Goal: Task Accomplishment & Management: Use online tool/utility

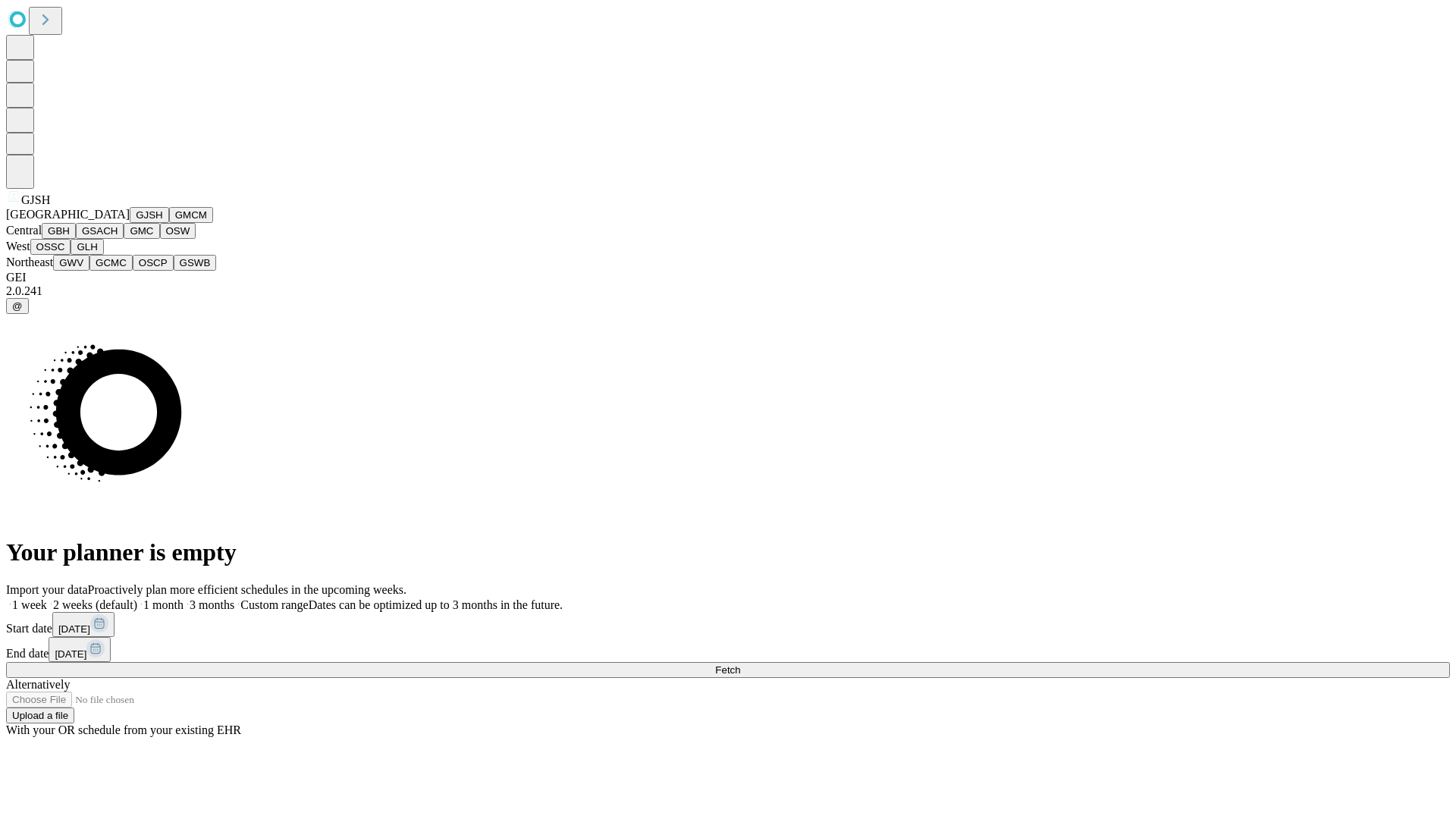
click at [130, 223] on button "GJSH" at bounding box center [150, 216] width 40 height 16
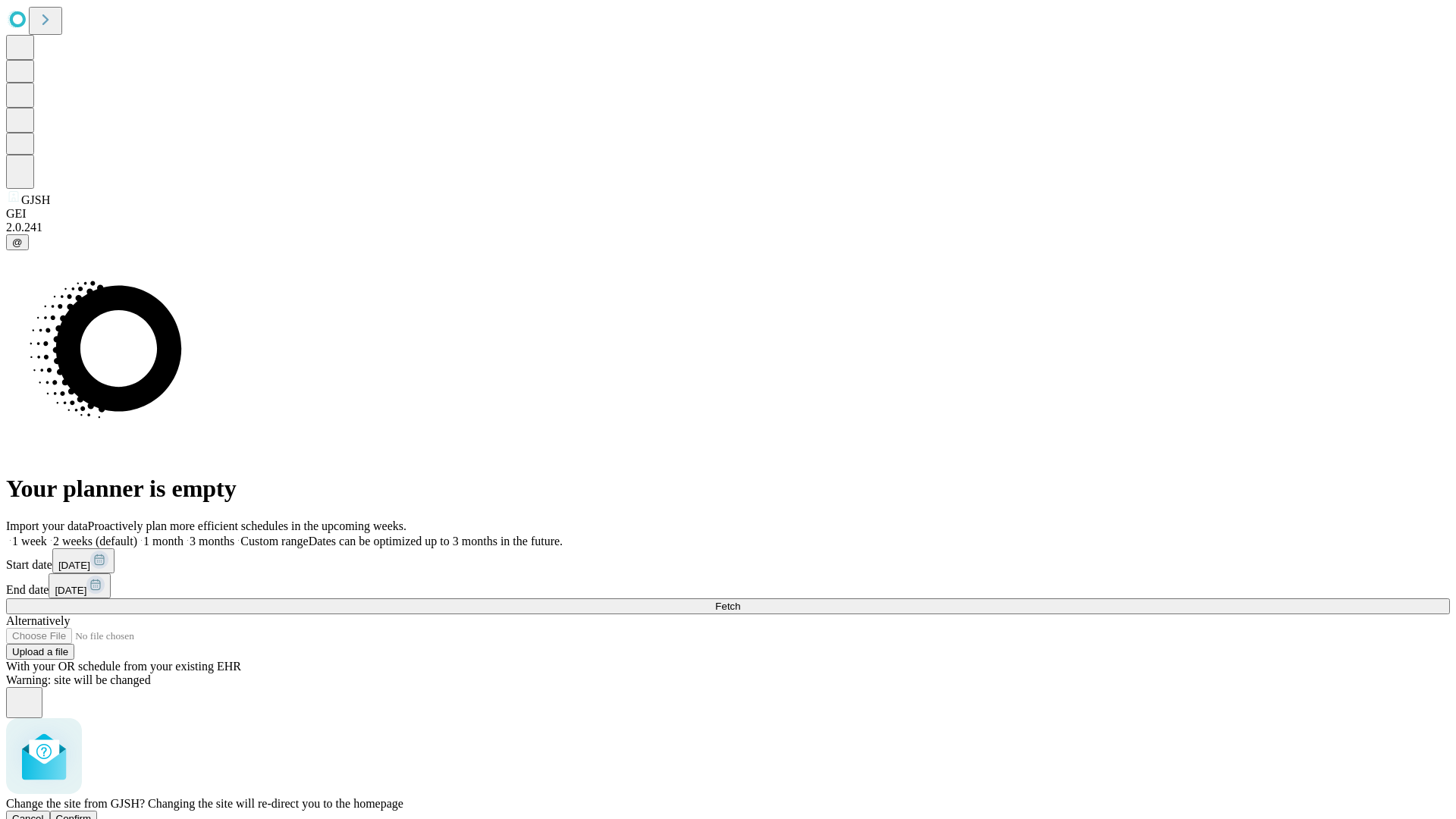
click at [92, 813] on span "Confirm" at bounding box center [74, 818] width 36 height 12
click at [137, 535] on label "2 weeks (default)" at bounding box center [92, 541] width 90 height 13
click at [741, 601] on span "Fetch" at bounding box center [728, 606] width 25 height 12
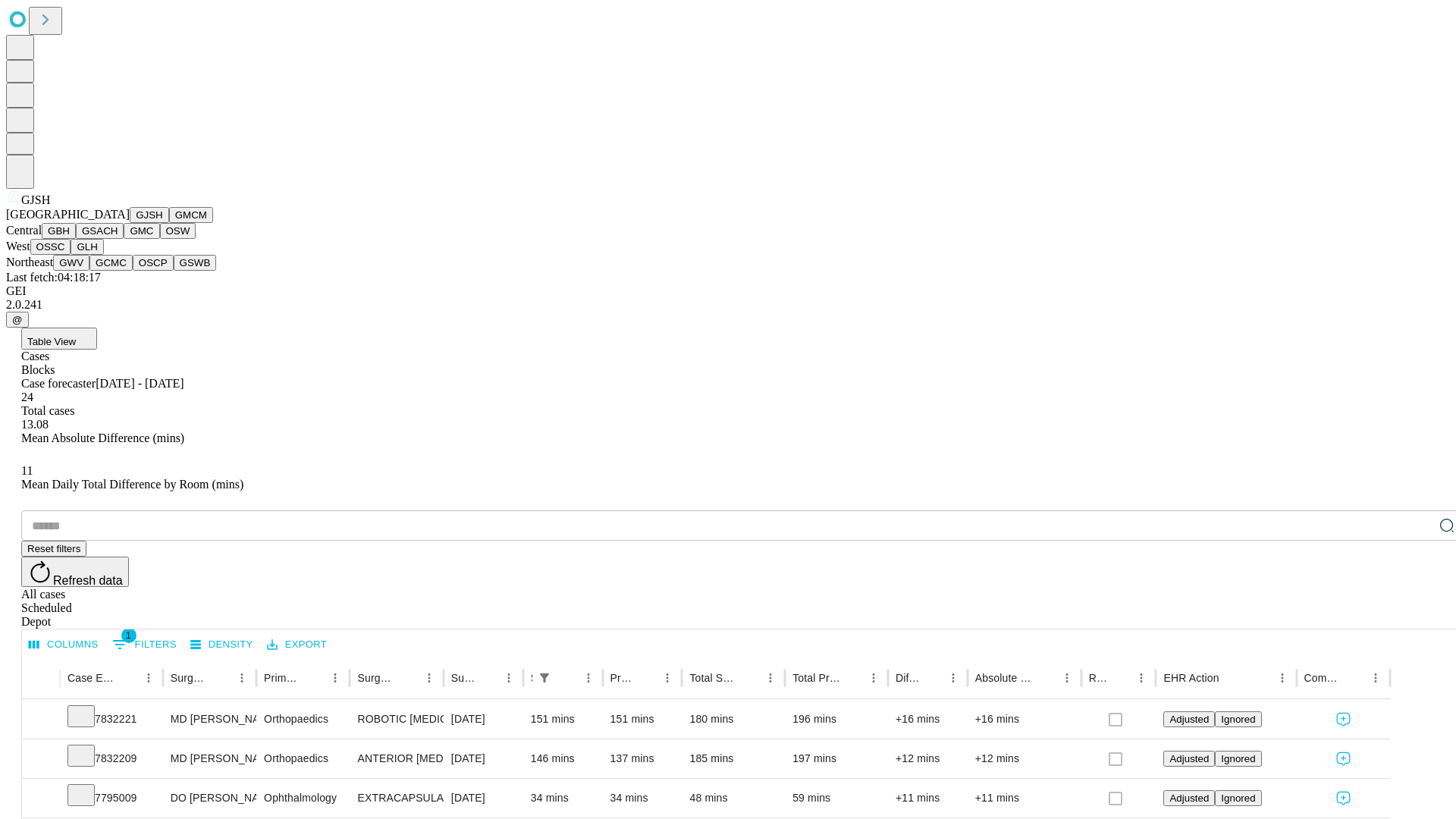
click at [169, 223] on button "GMCM" at bounding box center [190, 216] width 44 height 16
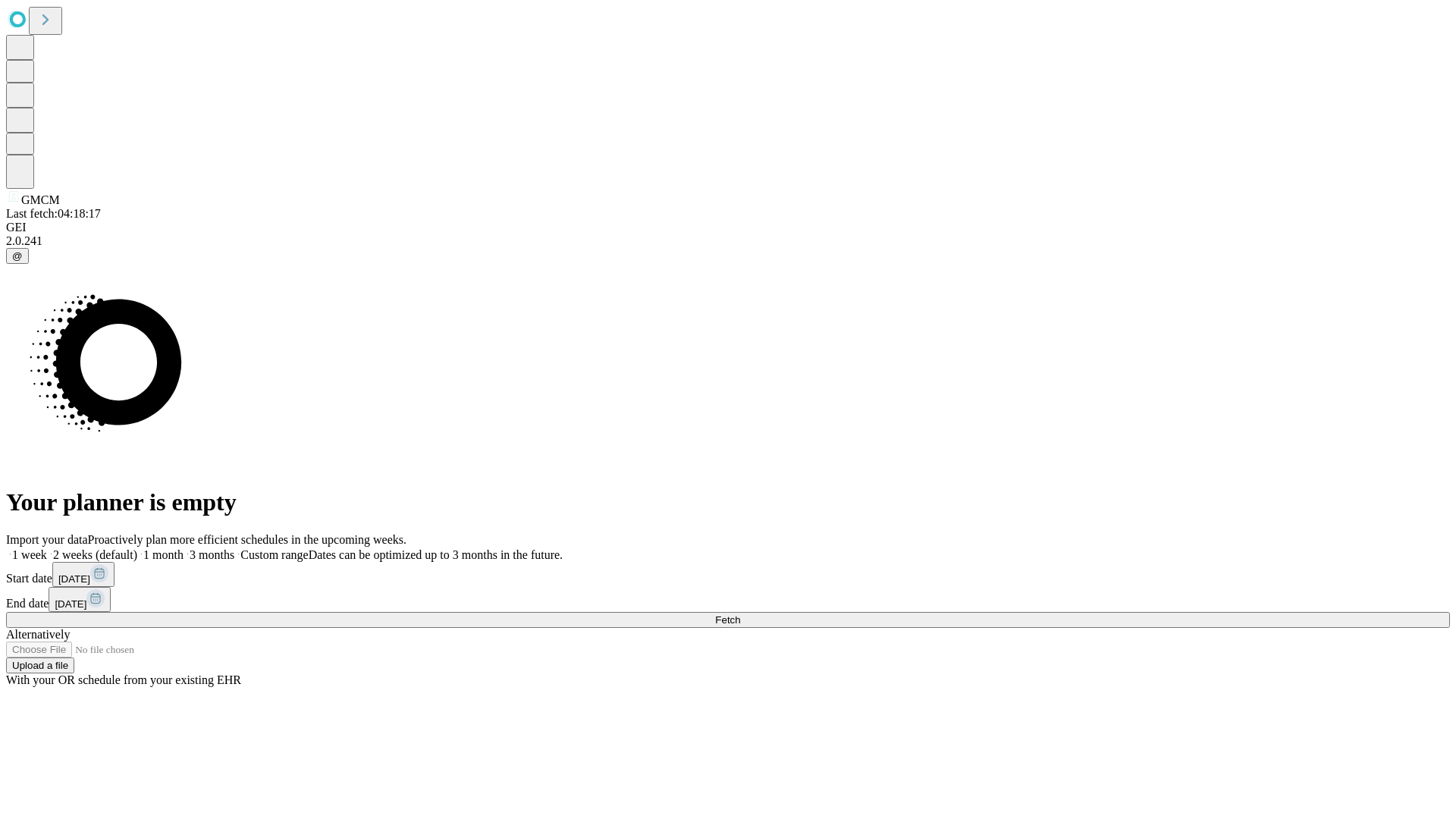
click at [137, 548] on label "2 weeks (default)" at bounding box center [92, 555] width 90 height 13
click at [741, 614] on span "Fetch" at bounding box center [728, 620] width 25 height 12
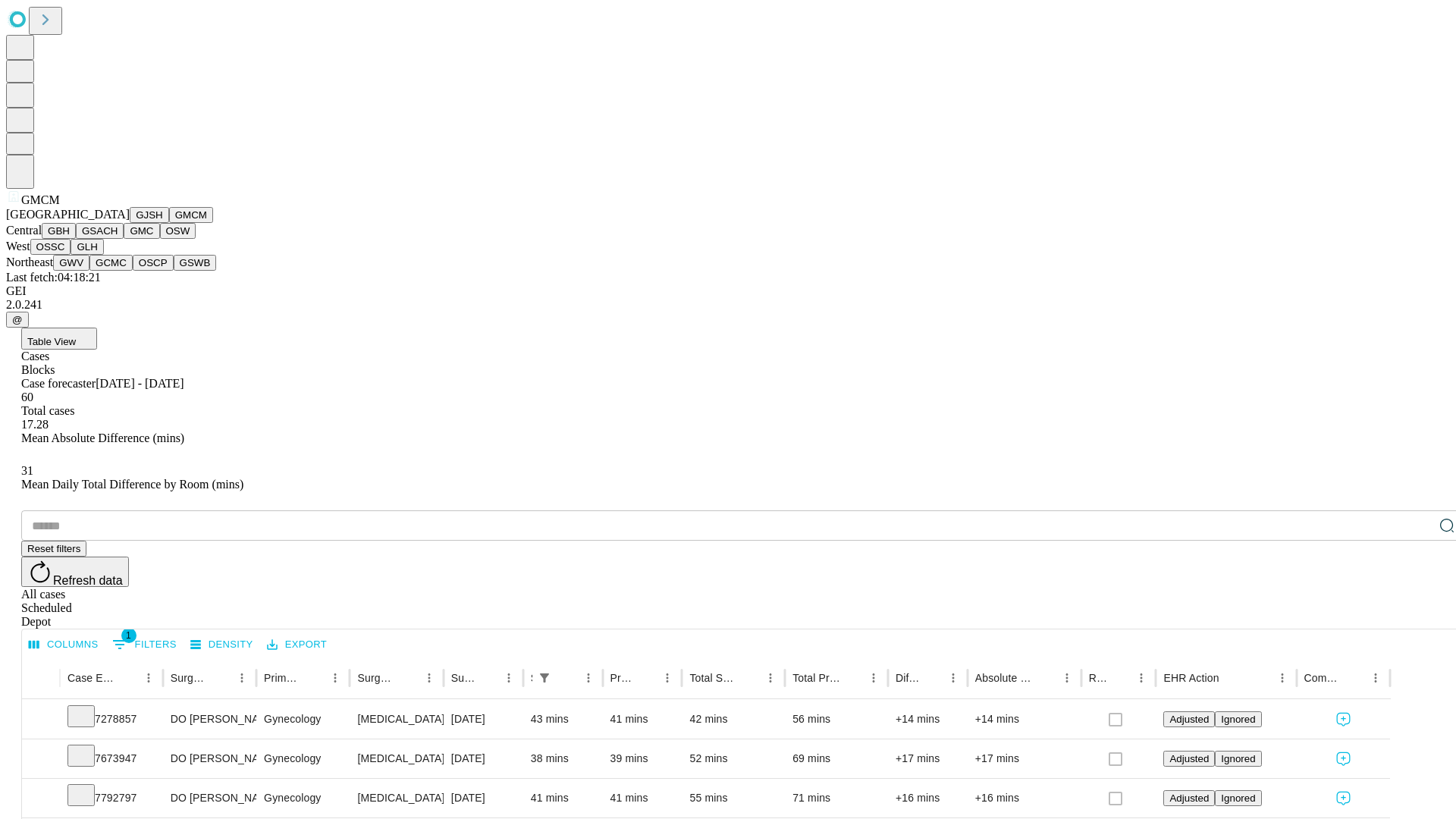
click at [76, 239] on button "GBH" at bounding box center [59, 231] width 34 height 16
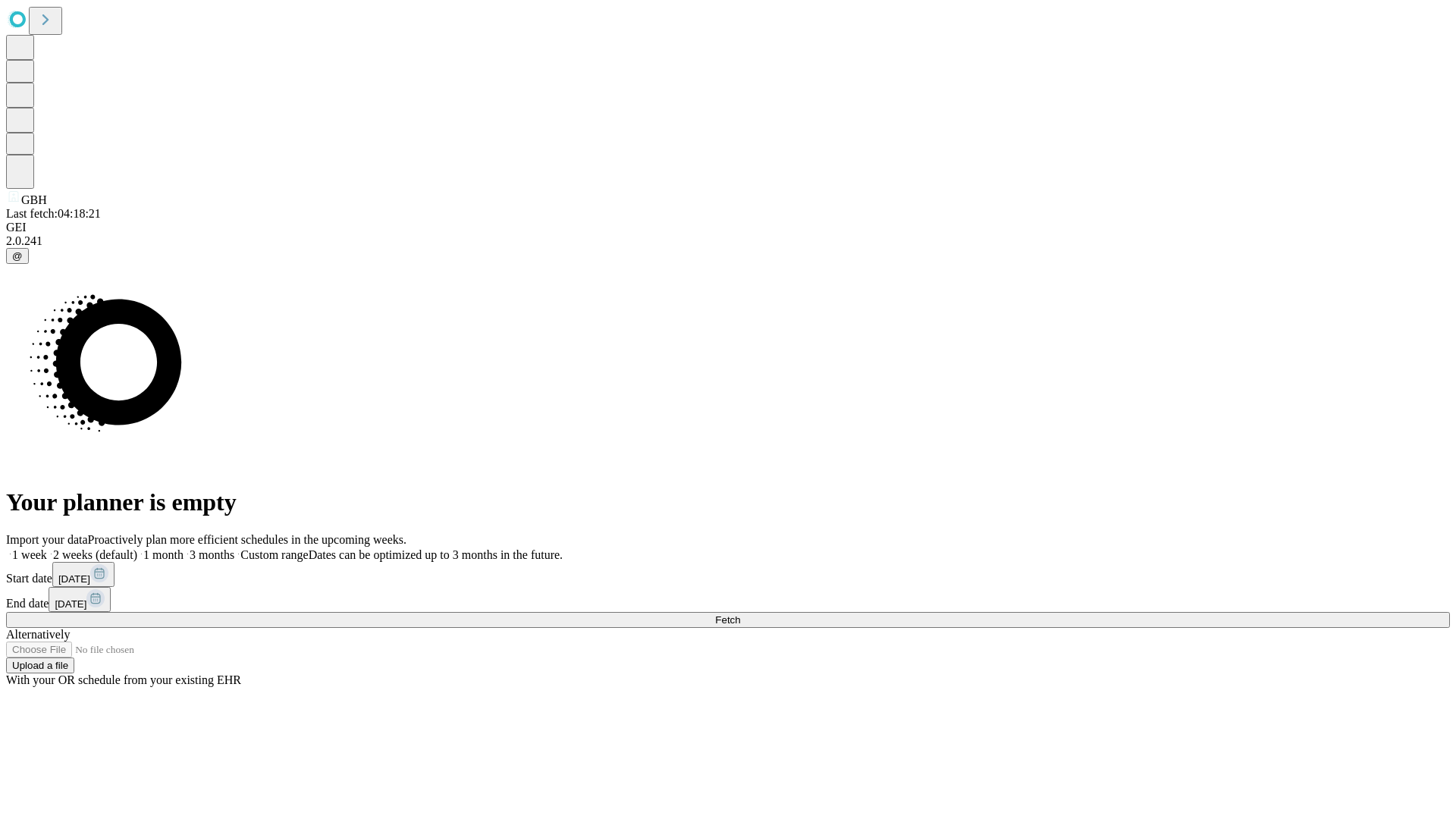
click at [741, 614] on span "Fetch" at bounding box center [728, 620] width 25 height 12
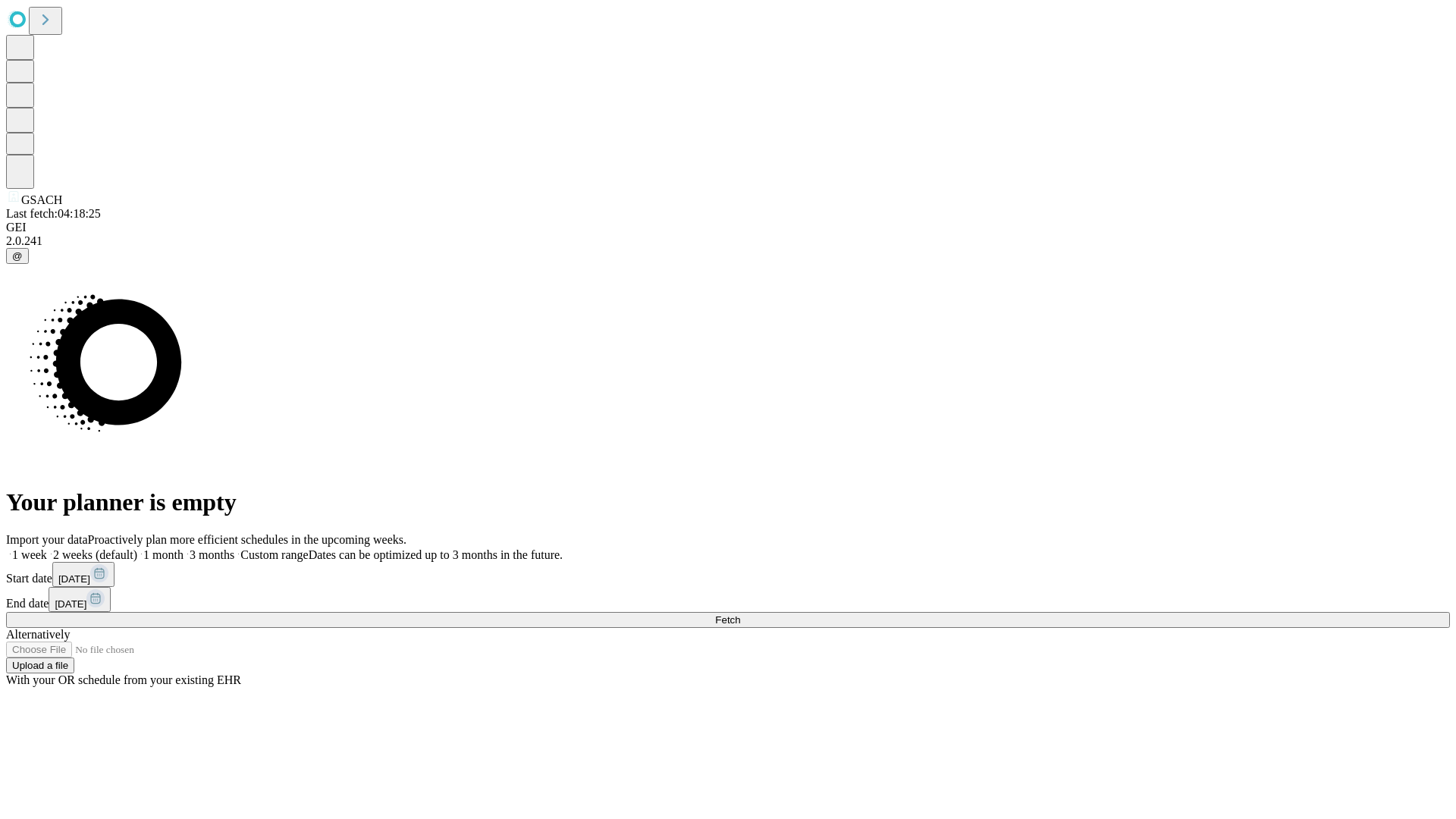
click at [137, 548] on label "2 weeks (default)" at bounding box center [92, 555] width 90 height 13
click at [741, 614] on span "Fetch" at bounding box center [728, 620] width 25 height 12
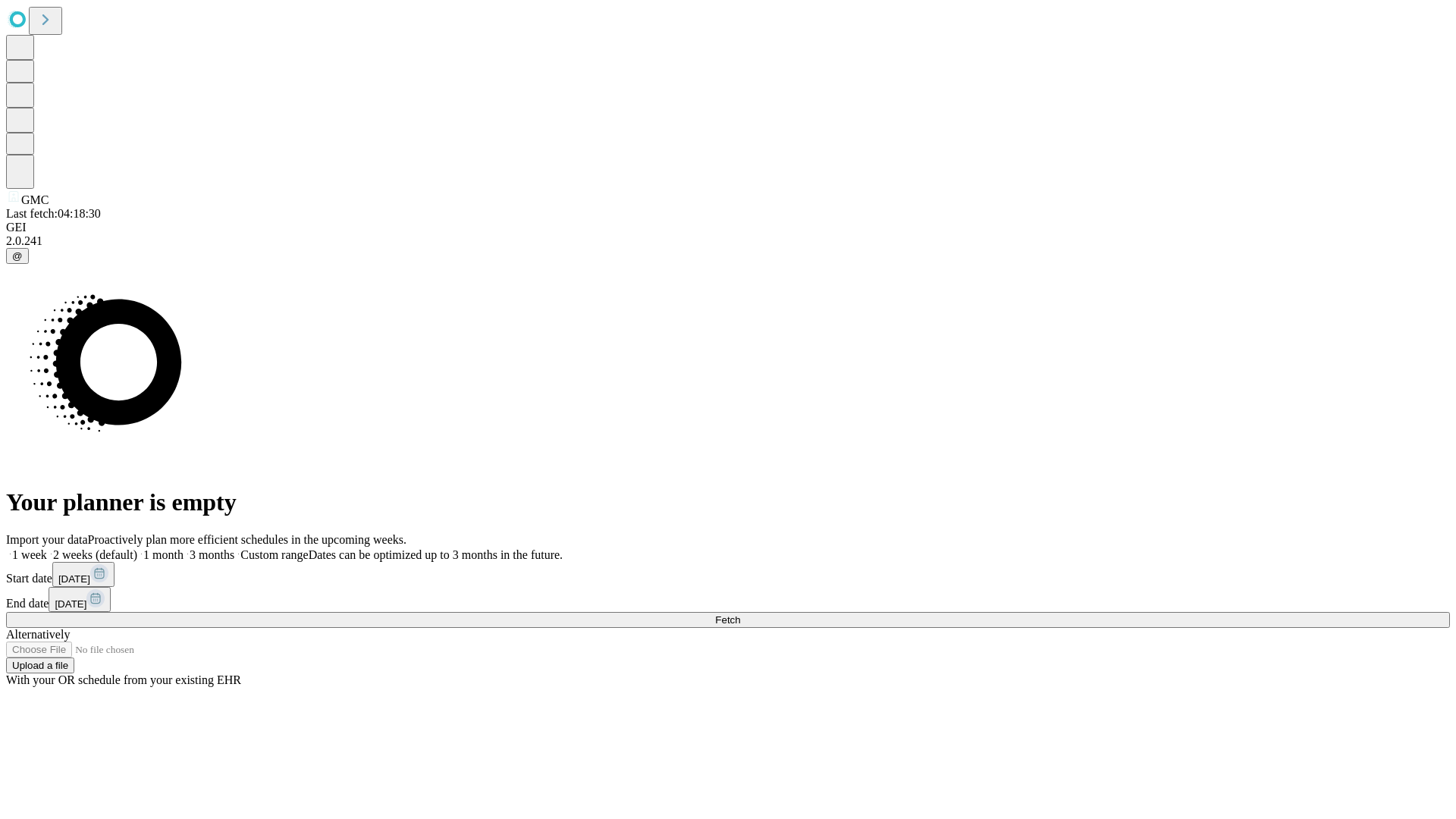
click at [137, 548] on label "2 weeks (default)" at bounding box center [92, 555] width 90 height 13
click at [741, 614] on span "Fetch" at bounding box center [728, 620] width 25 height 12
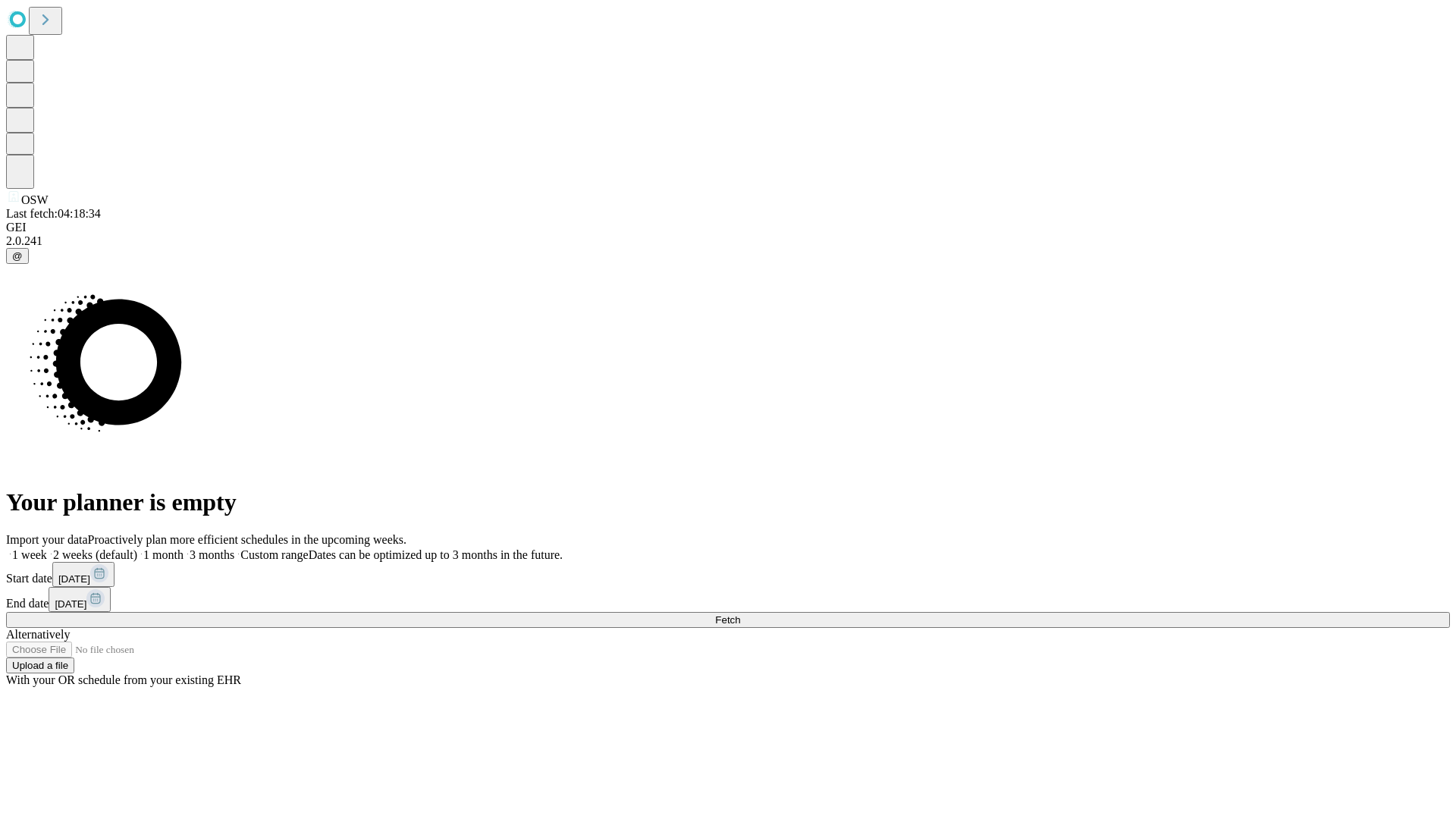
click at [137, 548] on label "2 weeks (default)" at bounding box center [92, 555] width 90 height 13
click at [741, 614] on span "Fetch" at bounding box center [728, 620] width 25 height 12
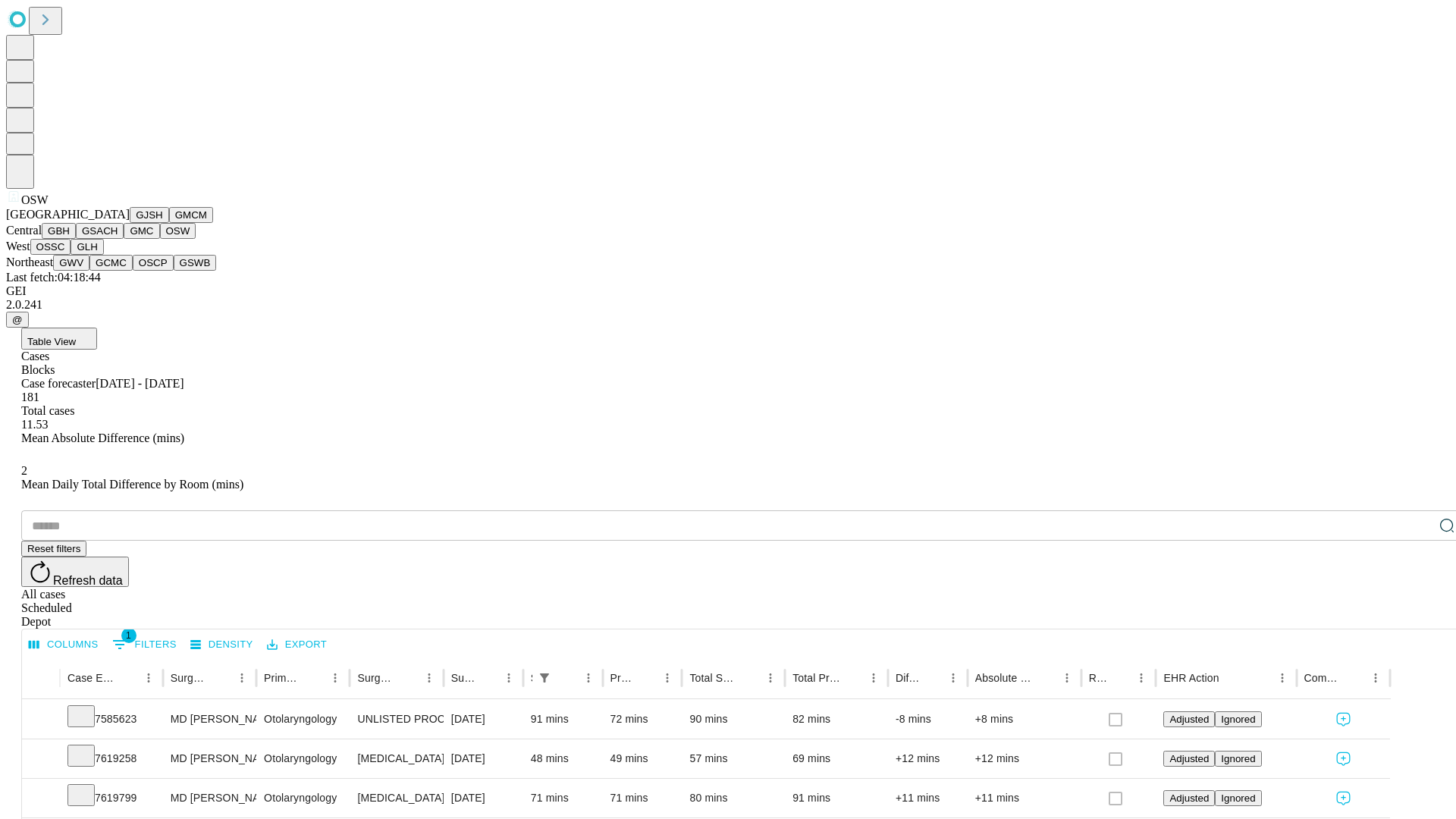
click at [71, 255] on button "OSSC" at bounding box center [51, 247] width 41 height 16
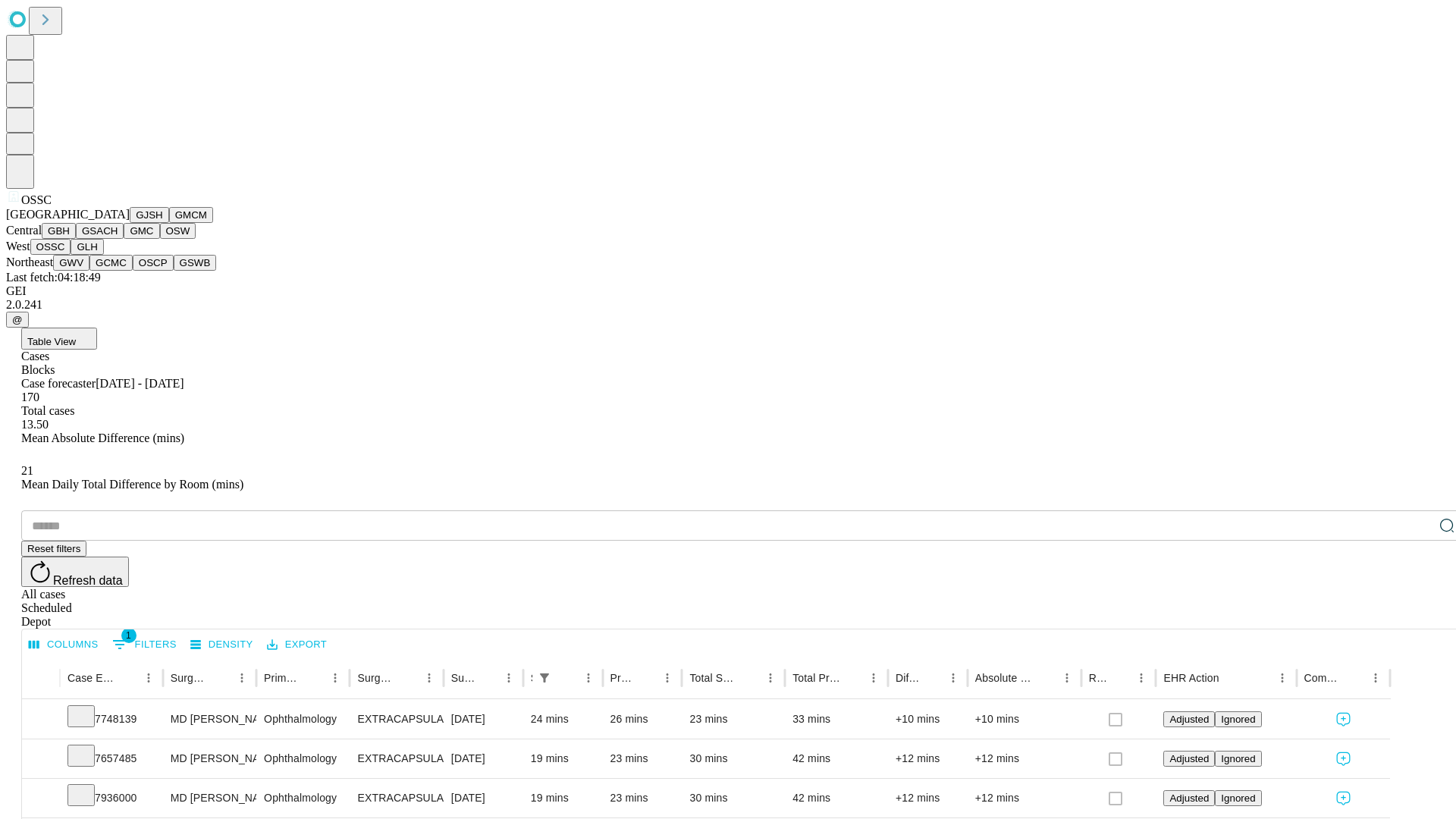
click at [103, 255] on button "GLH" at bounding box center [87, 247] width 32 height 16
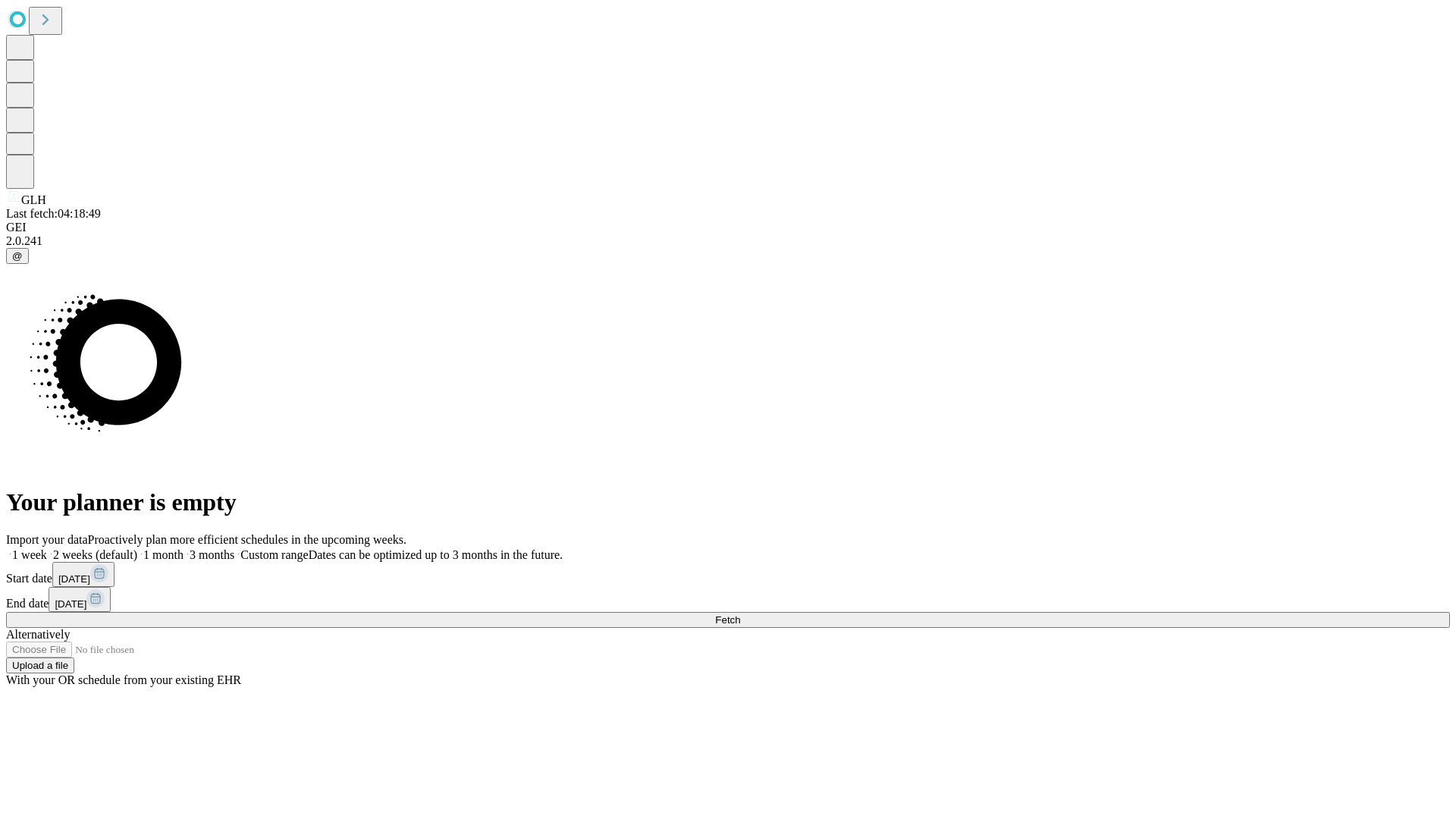
click at [137, 548] on label "2 weeks (default)" at bounding box center [92, 555] width 90 height 13
click at [741, 614] on span "Fetch" at bounding box center [728, 620] width 25 height 12
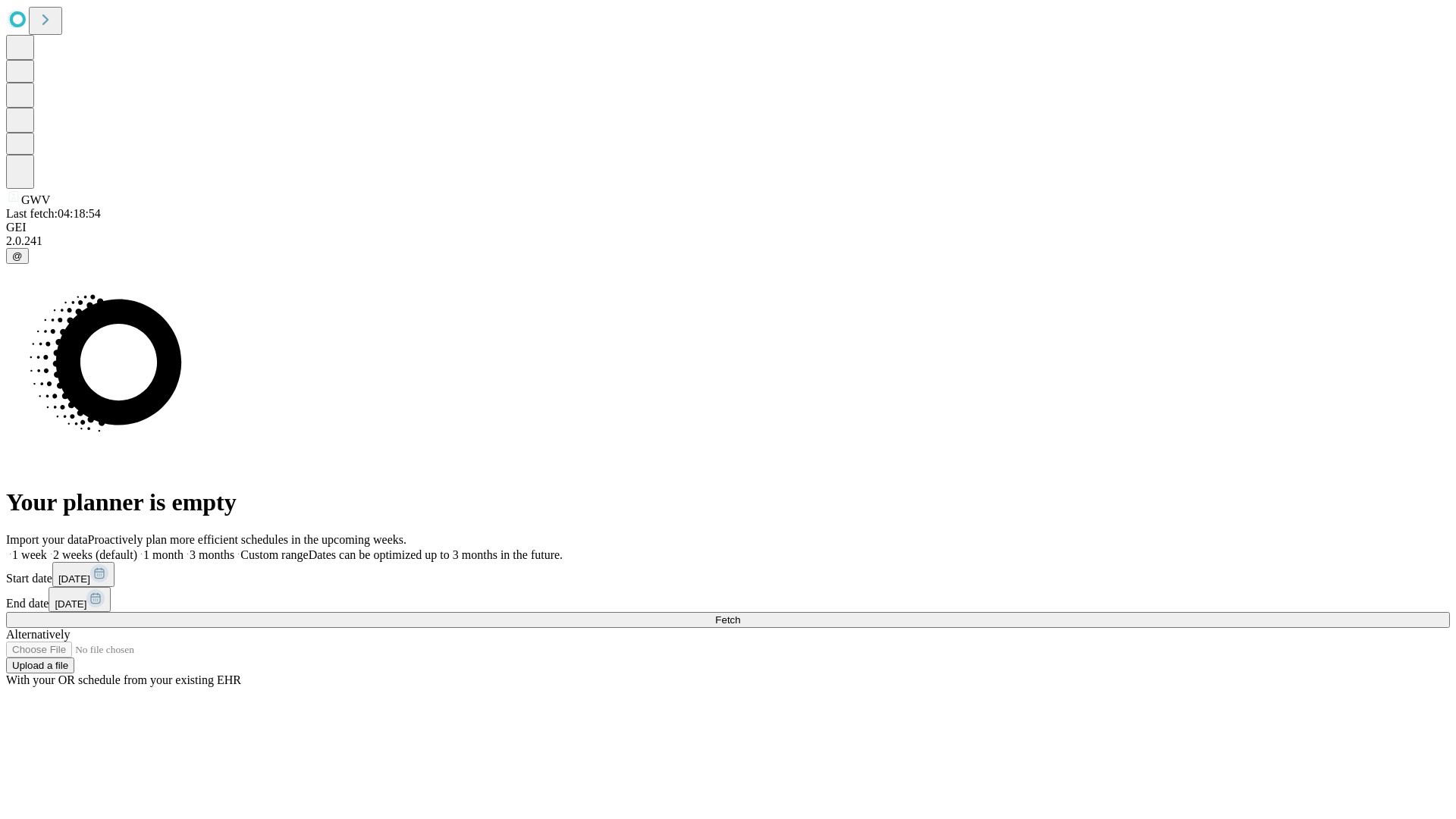
click at [137, 548] on label "2 weeks (default)" at bounding box center [92, 555] width 90 height 13
click at [741, 614] on span "Fetch" at bounding box center [728, 620] width 25 height 12
